Goal: Task Accomplishment & Management: Use online tool/utility

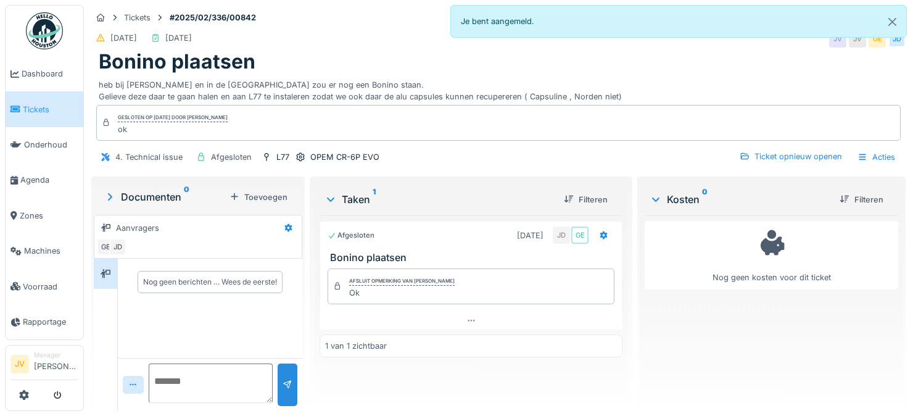
click at [34, 123] on link "Tickets" at bounding box center [45, 108] width 78 height 35
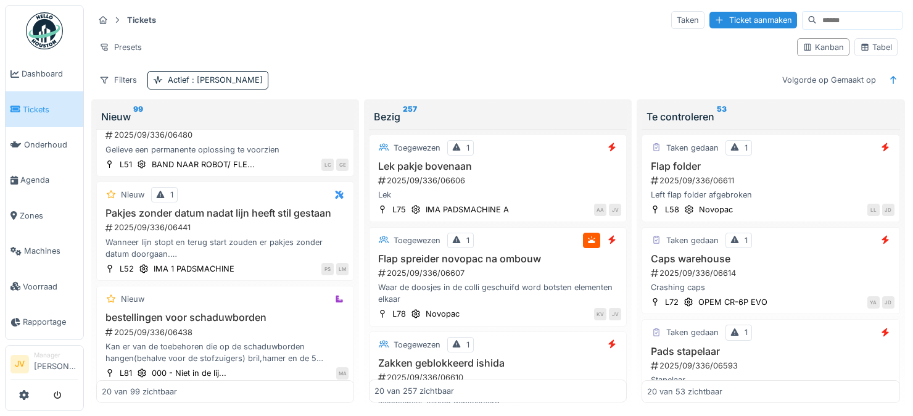
scroll to position [1358, 0]
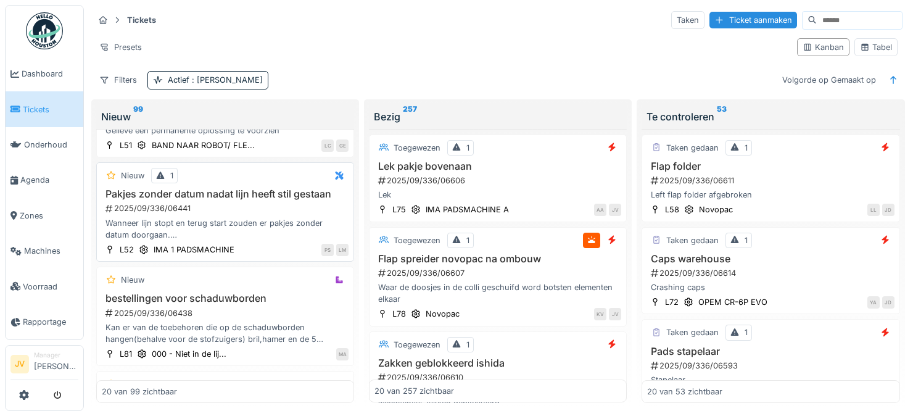
click at [197, 219] on div "Wanneer lijn stopt en terug start zouden er pakjes zonder datum doorgaan. kan d…" at bounding box center [225, 228] width 247 height 23
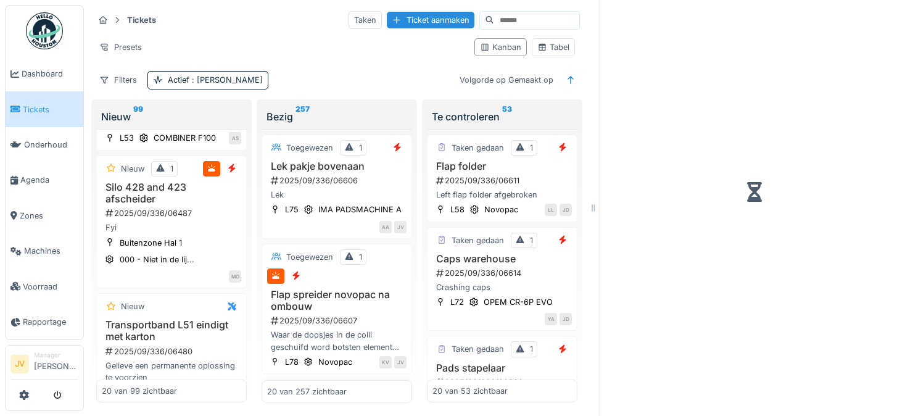
scroll to position [1724, 0]
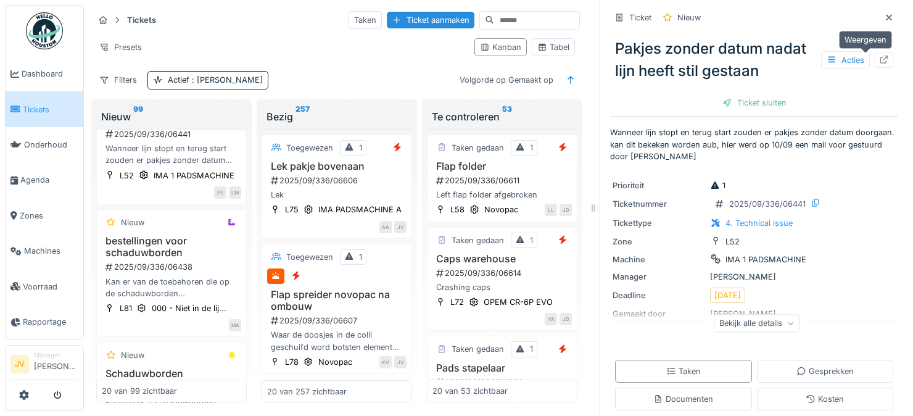
click at [881, 57] on icon at bounding box center [885, 60] width 8 height 8
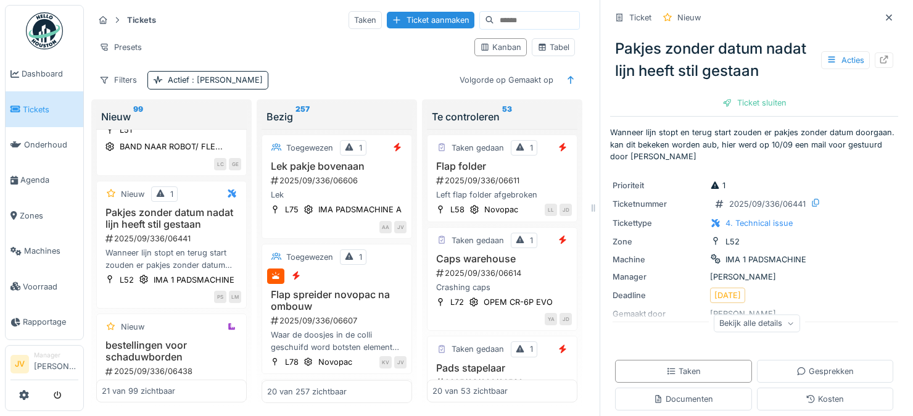
scroll to position [1844, 0]
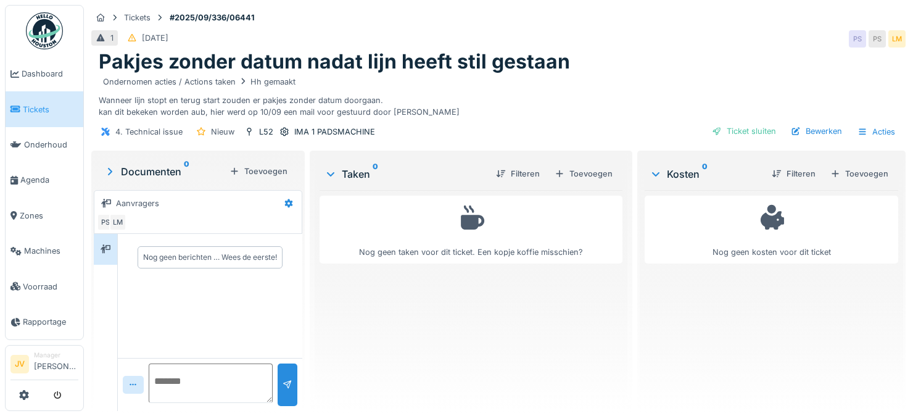
click at [159, 377] on textarea at bounding box center [211, 382] width 124 height 39
click at [217, 382] on textarea "**********" at bounding box center [210, 382] width 123 height 39
click at [206, 381] on textarea "**********" at bounding box center [210, 382] width 123 height 39
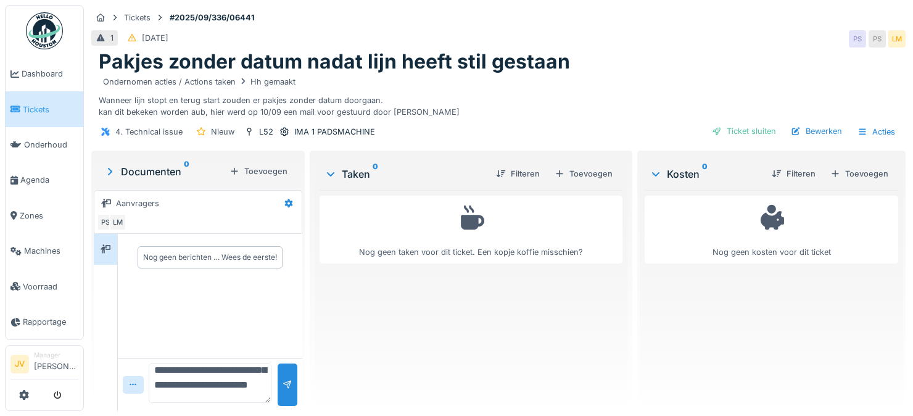
scroll to position [247, 0]
type textarea "**********"
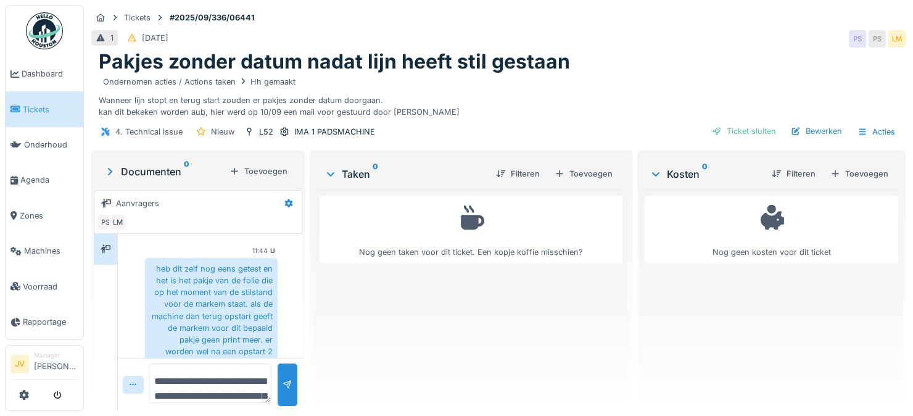
scroll to position [92, 0]
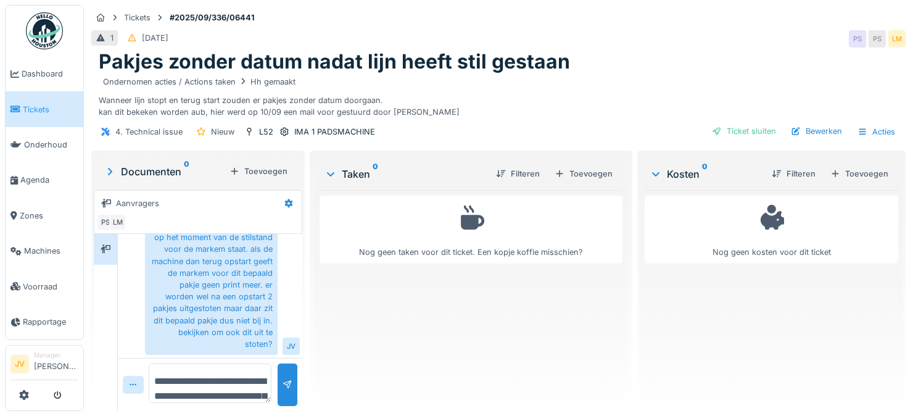
click at [30, 108] on span "Tickets" at bounding box center [51, 110] width 56 height 12
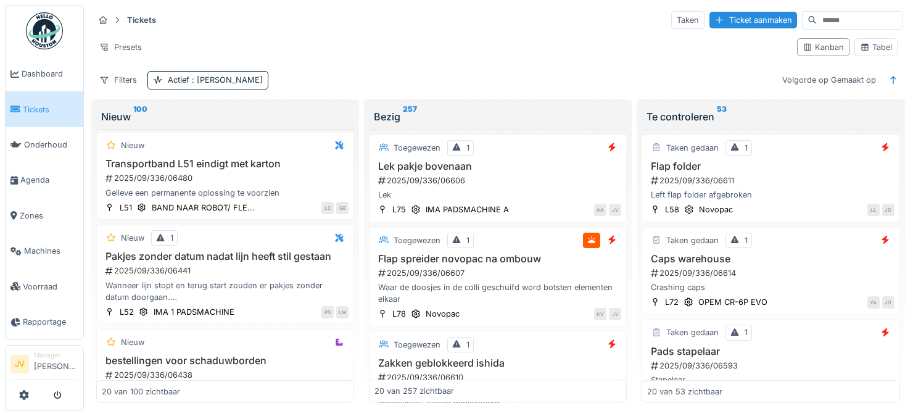
click at [35, 27] on img at bounding box center [44, 30] width 37 height 37
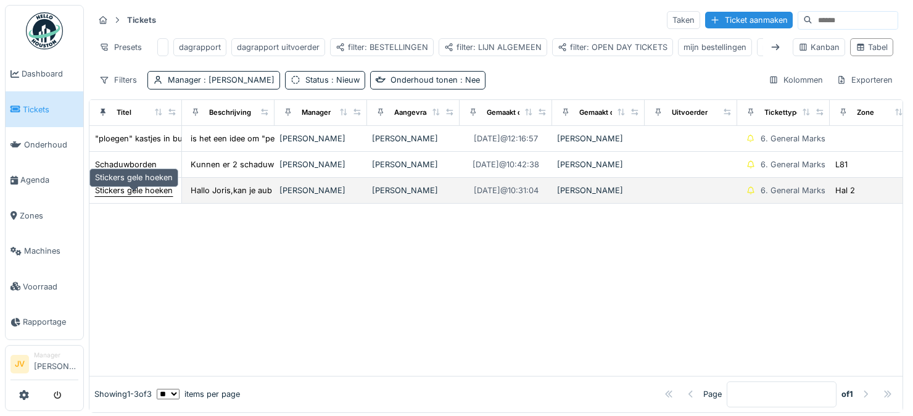
click at [133, 196] on div "Stickers gele hoeken" at bounding box center [134, 190] width 78 height 12
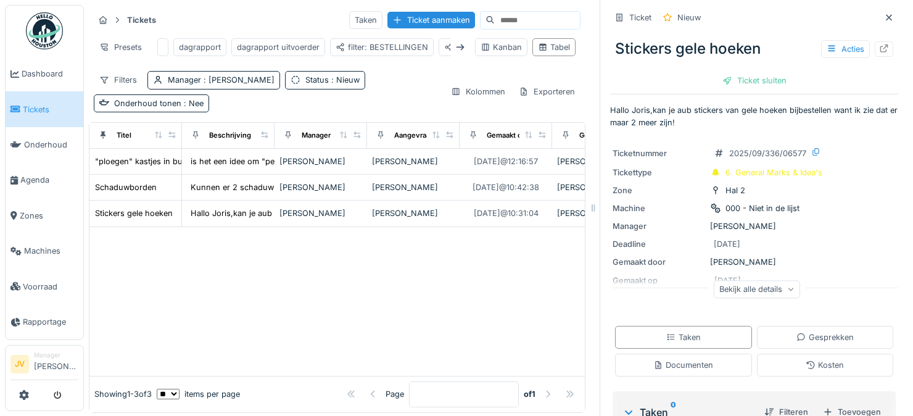
click at [729, 291] on div "Bekijk alle details" at bounding box center [757, 289] width 86 height 18
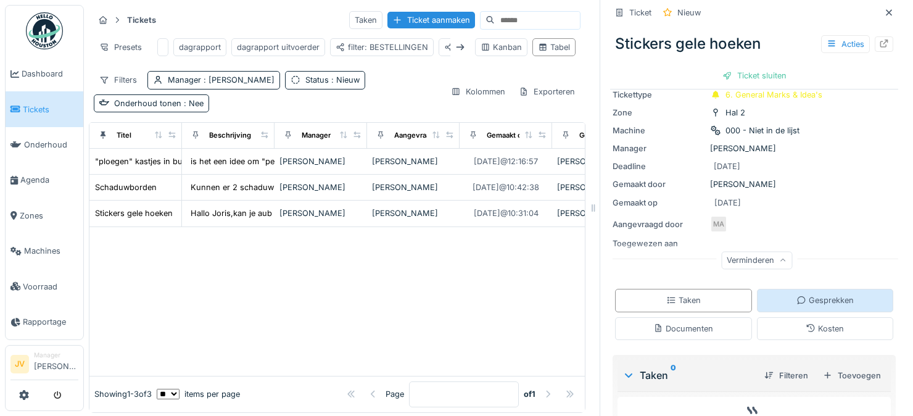
scroll to position [143, 0]
